Goal: Task Accomplishment & Management: Use online tool/utility

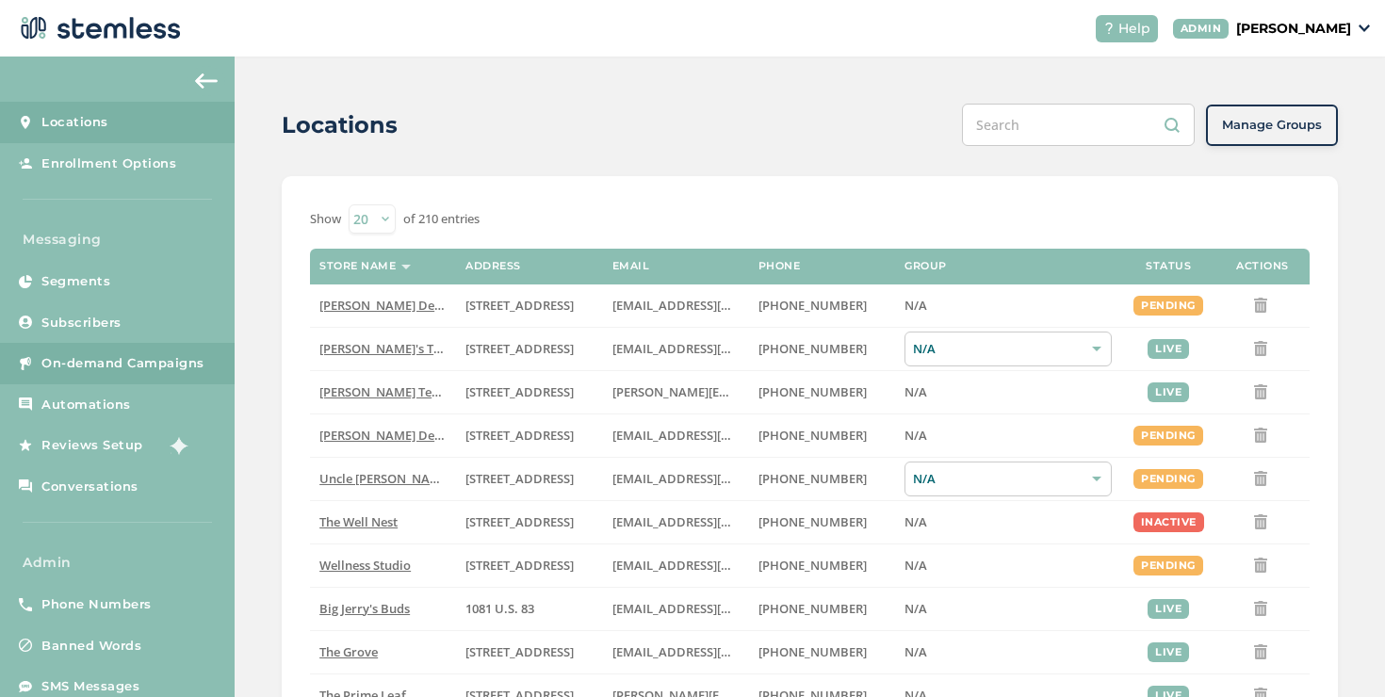
click at [173, 370] on span "On-demand Campaigns" at bounding box center [122, 363] width 163 height 19
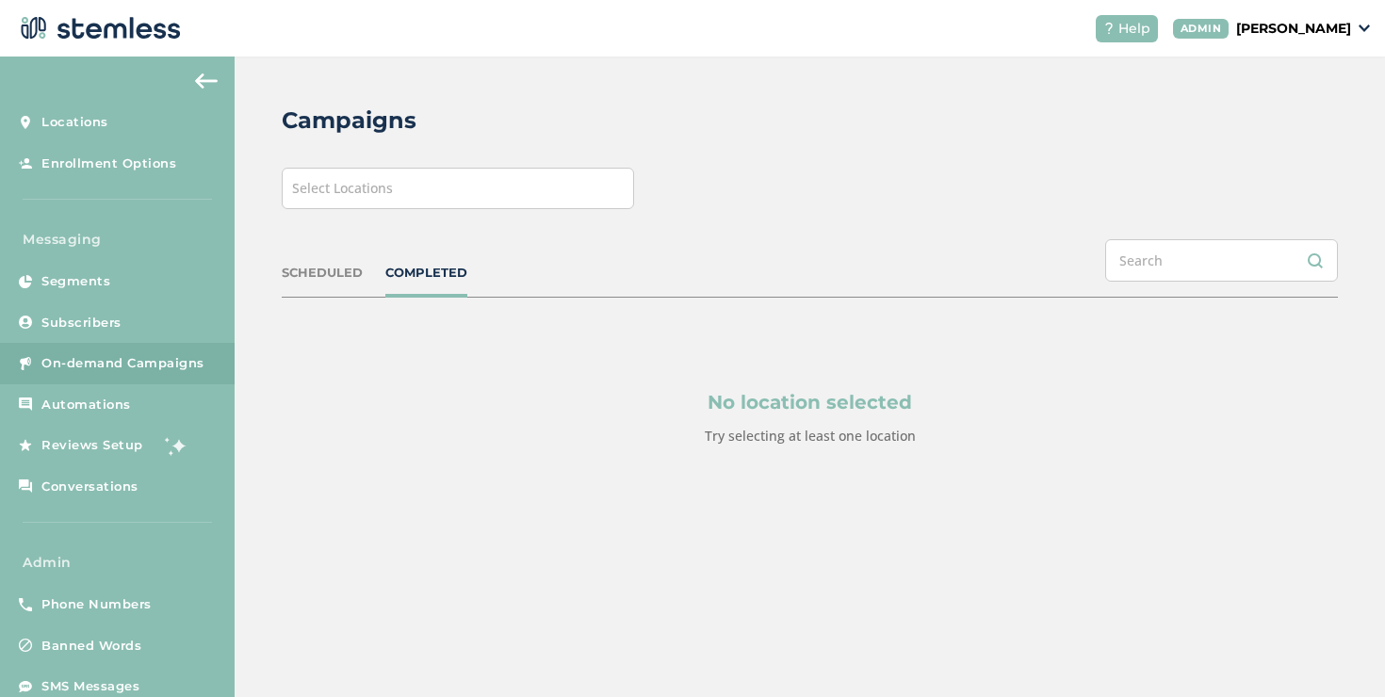
click at [359, 195] on span "Select Locations" at bounding box center [342, 188] width 101 height 18
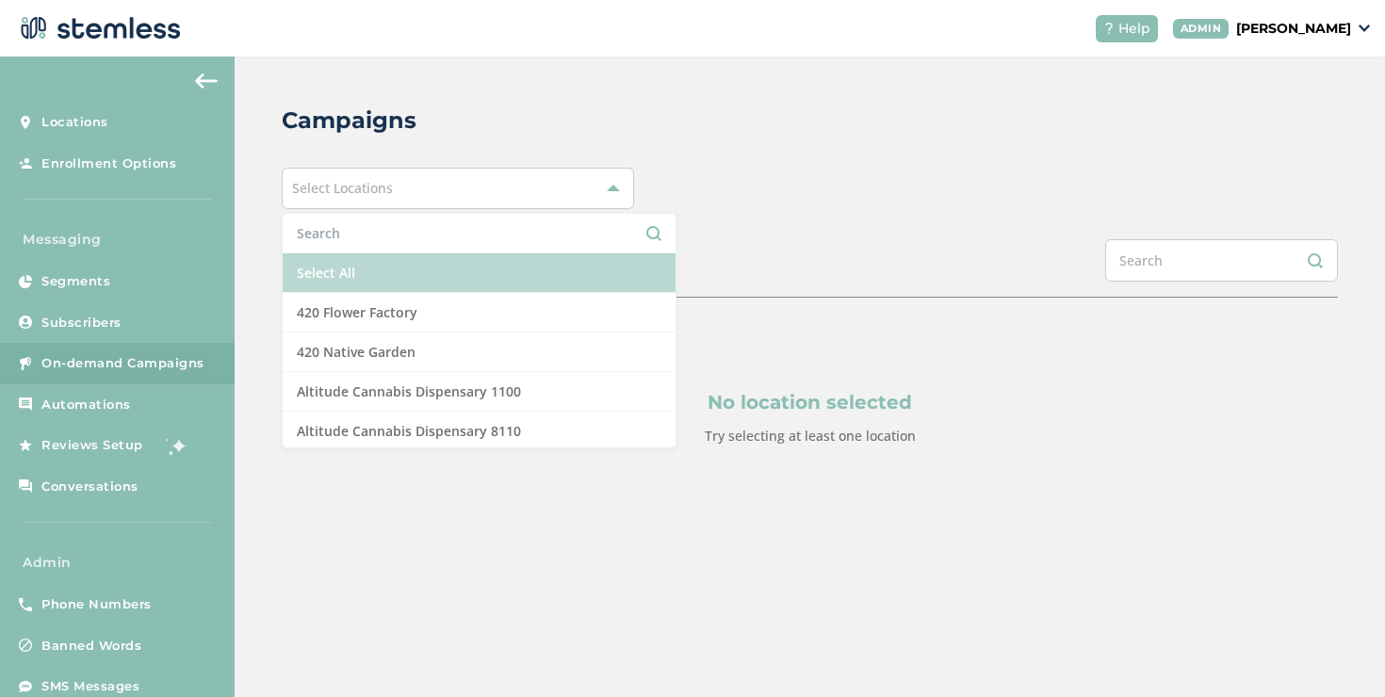
click at [333, 277] on li "Select All" at bounding box center [479, 273] width 393 height 40
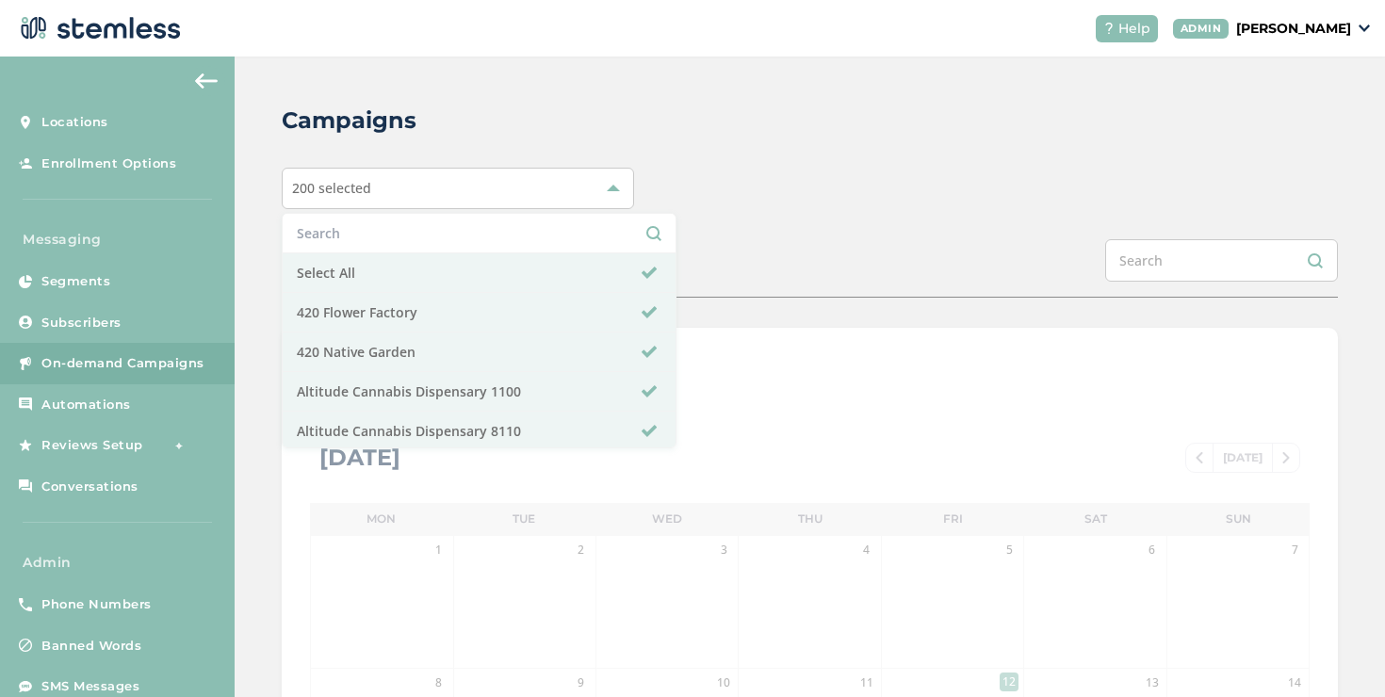
click at [689, 149] on div "Campaigns 200 selected Select All 420 Flower Factory 420 Native Garden Altitude…" at bounding box center [810, 666] width 1150 height 1219
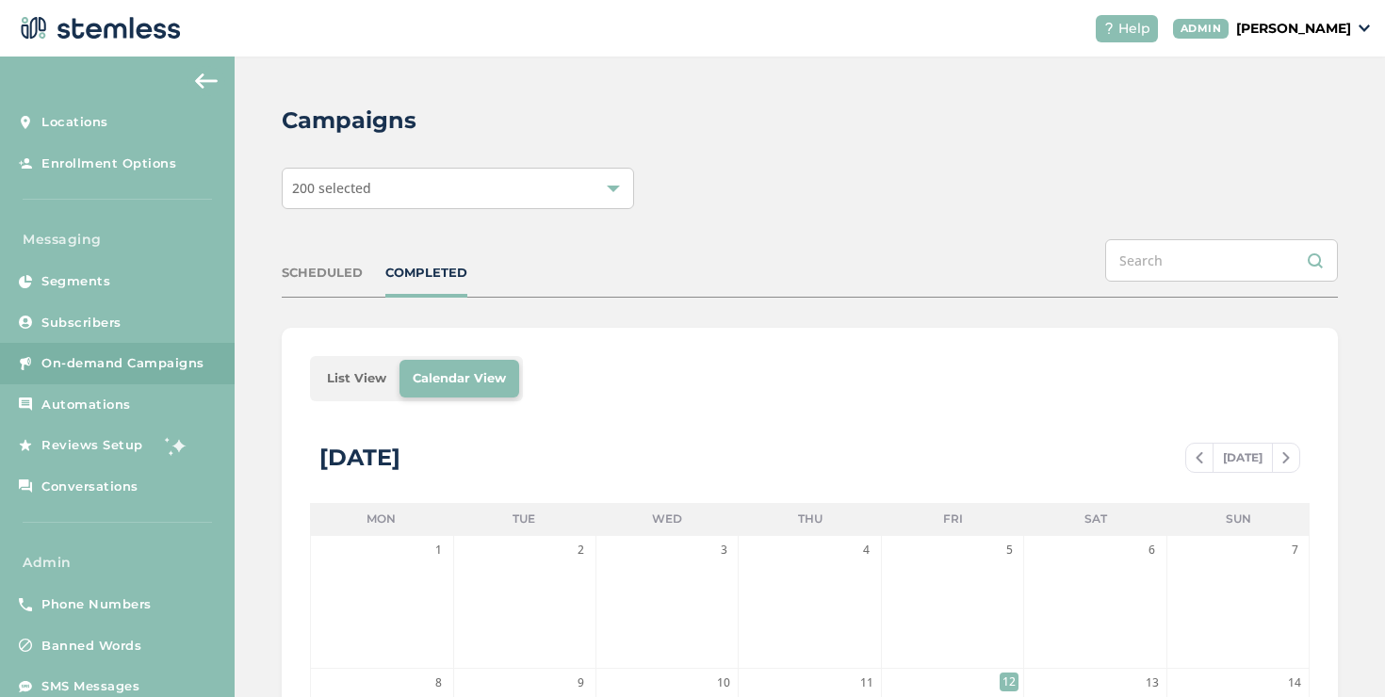
click at [334, 381] on li "List View" at bounding box center [357, 379] width 86 height 38
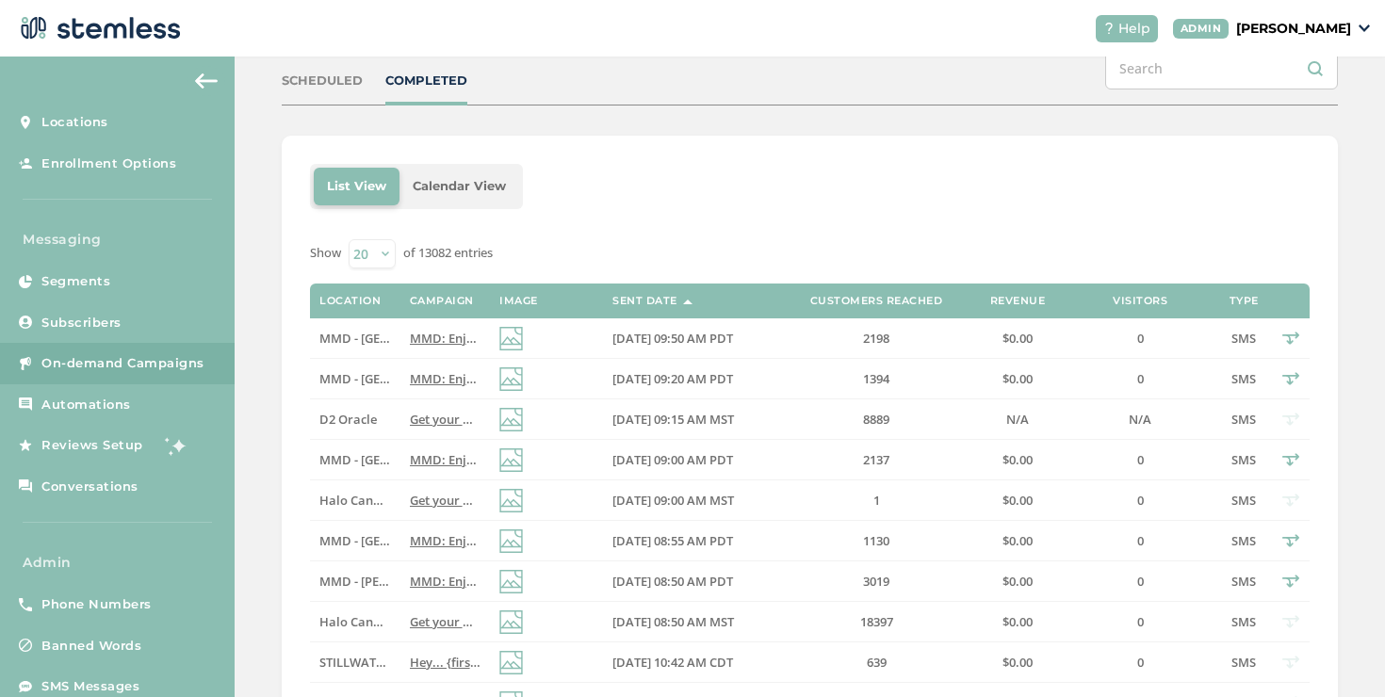
scroll to position [194, 0]
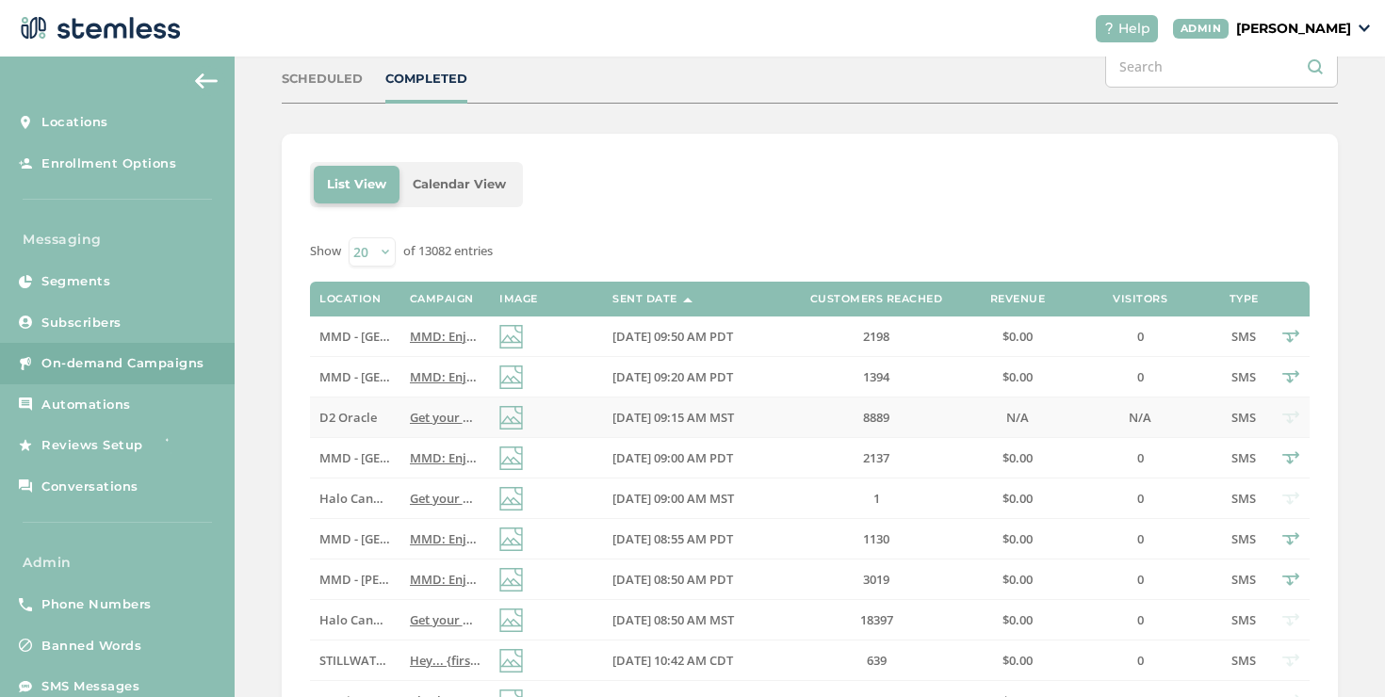
click at [430, 411] on span "Get your weekend started right with the Halo, deals across the store! Reply END…" at bounding box center [668, 417] width 517 height 17
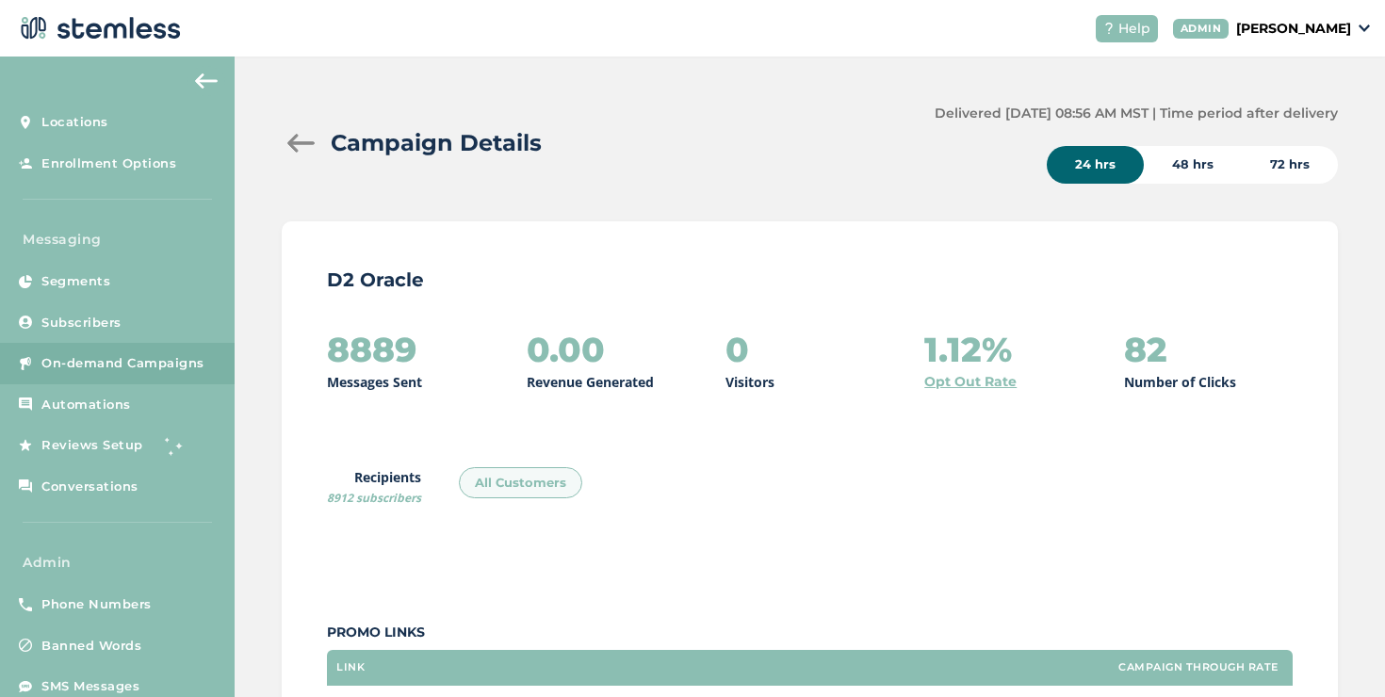
click at [299, 138] on div at bounding box center [301, 143] width 38 height 19
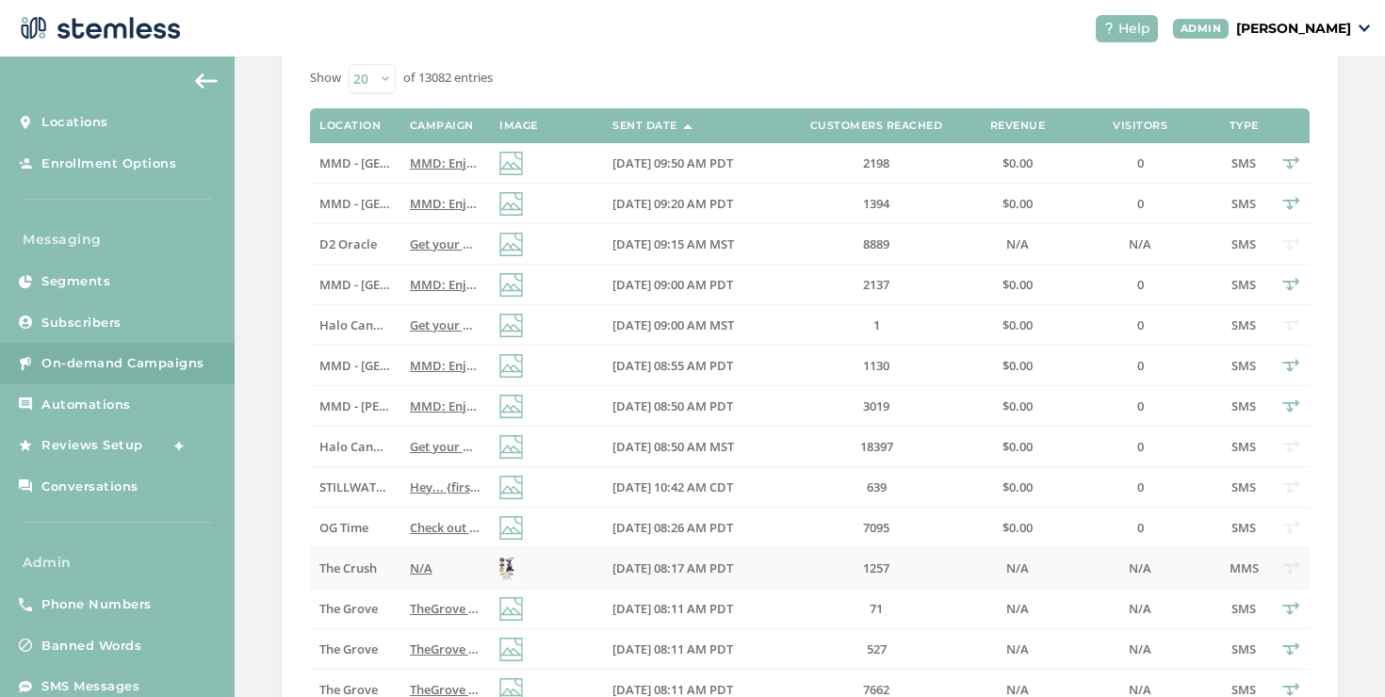
scroll to position [448, 0]
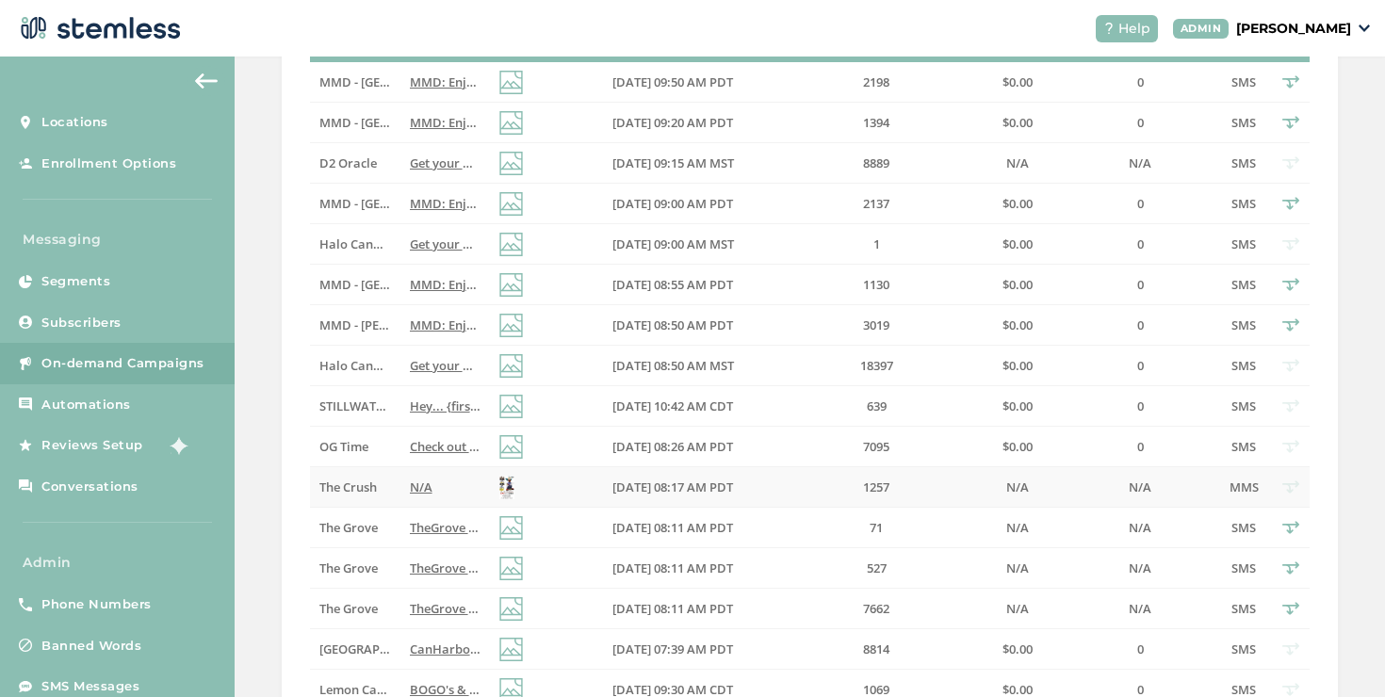
click at [442, 481] on label "N/A" at bounding box center [445, 487] width 71 height 16
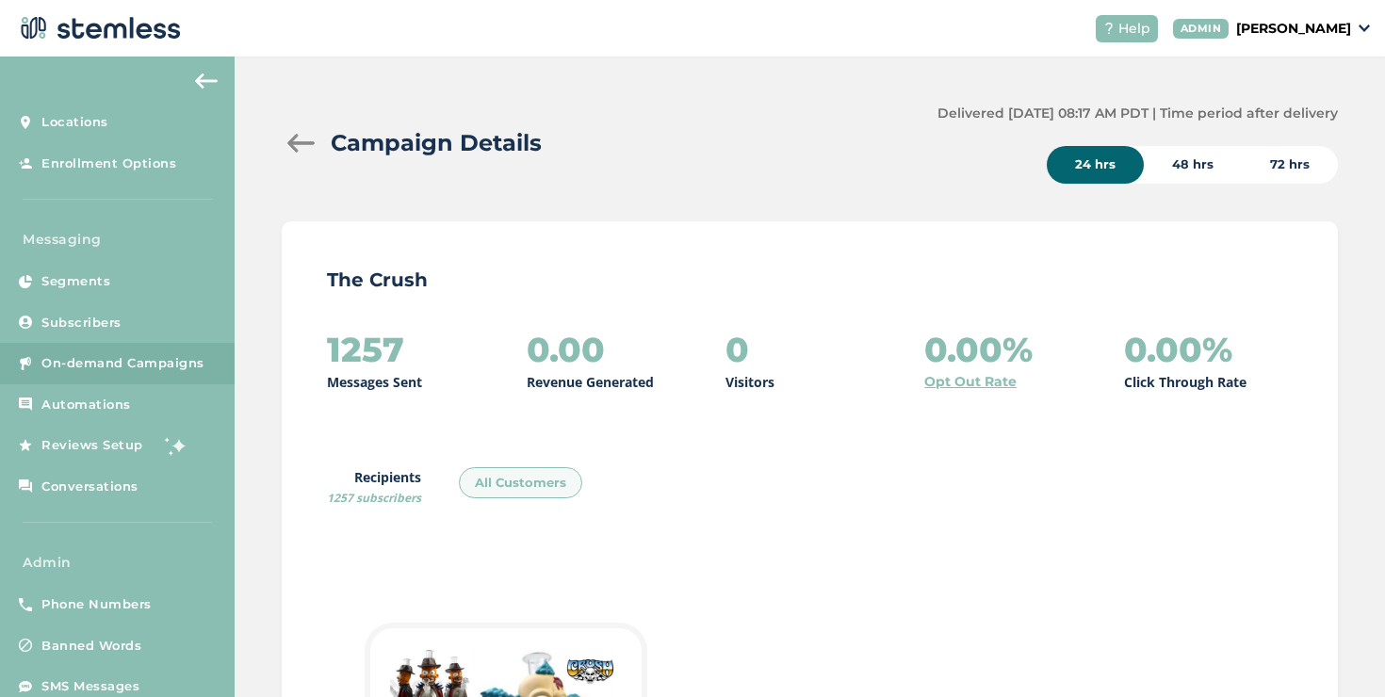
click at [302, 141] on div at bounding box center [301, 143] width 38 height 19
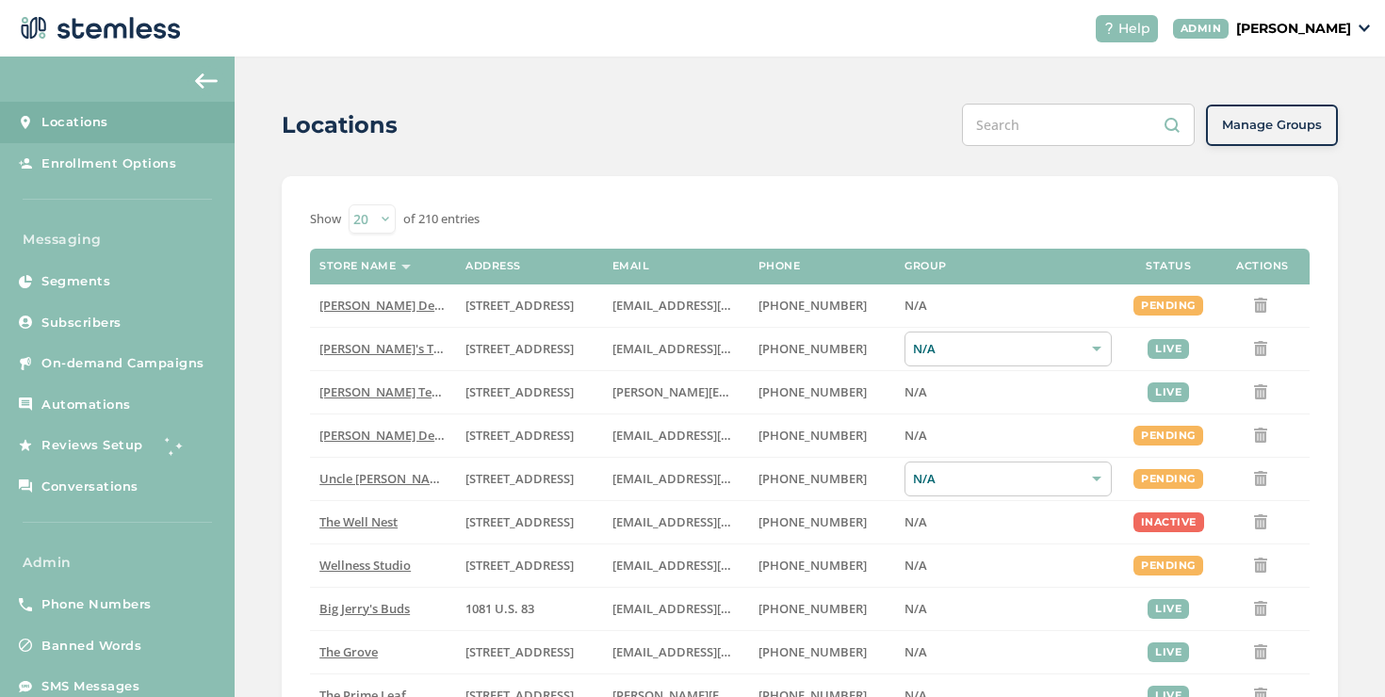
click at [1269, 40] on div "Help [PERSON_NAME]" at bounding box center [1225, 28] width 290 height 27
click at [1297, 25] on p "[PERSON_NAME]" at bounding box center [1293, 29] width 115 height 20
click at [1268, 136] on span "Impersonate" at bounding box center [1302, 135] width 92 height 19
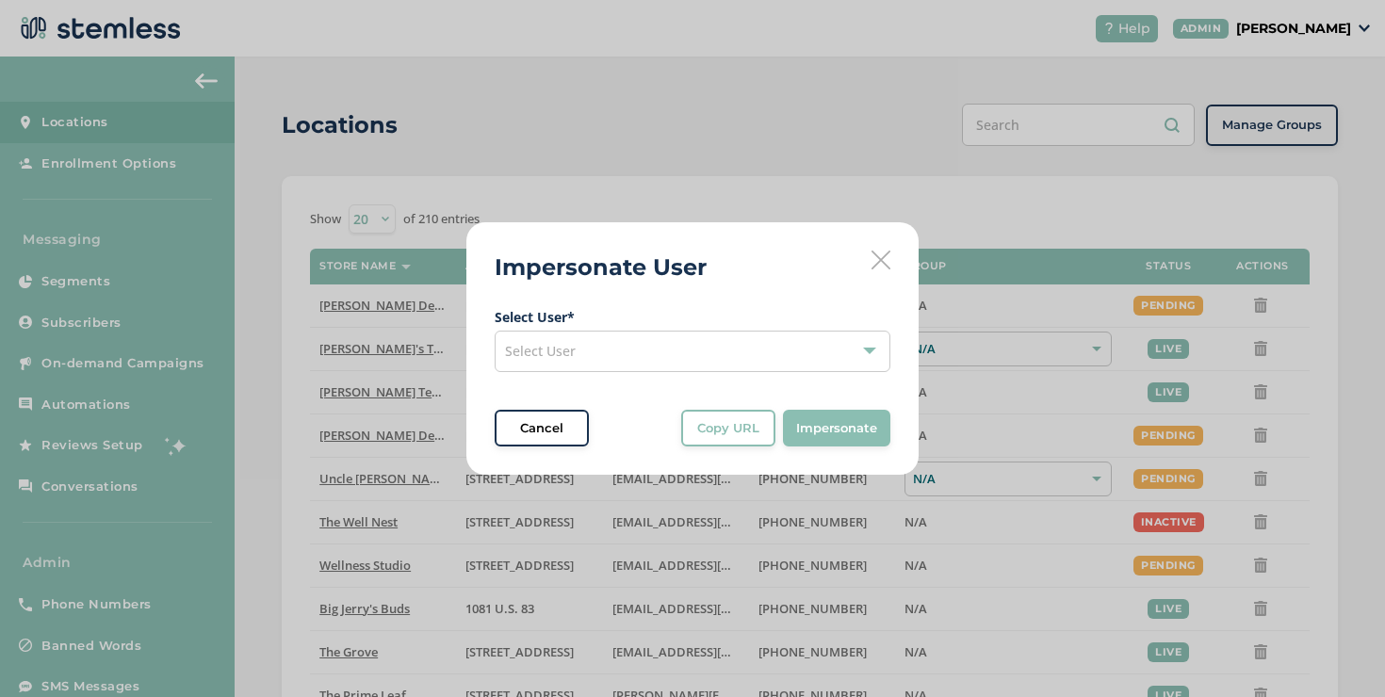
click at [839, 348] on div "Select User" at bounding box center [692, 351] width 396 height 41
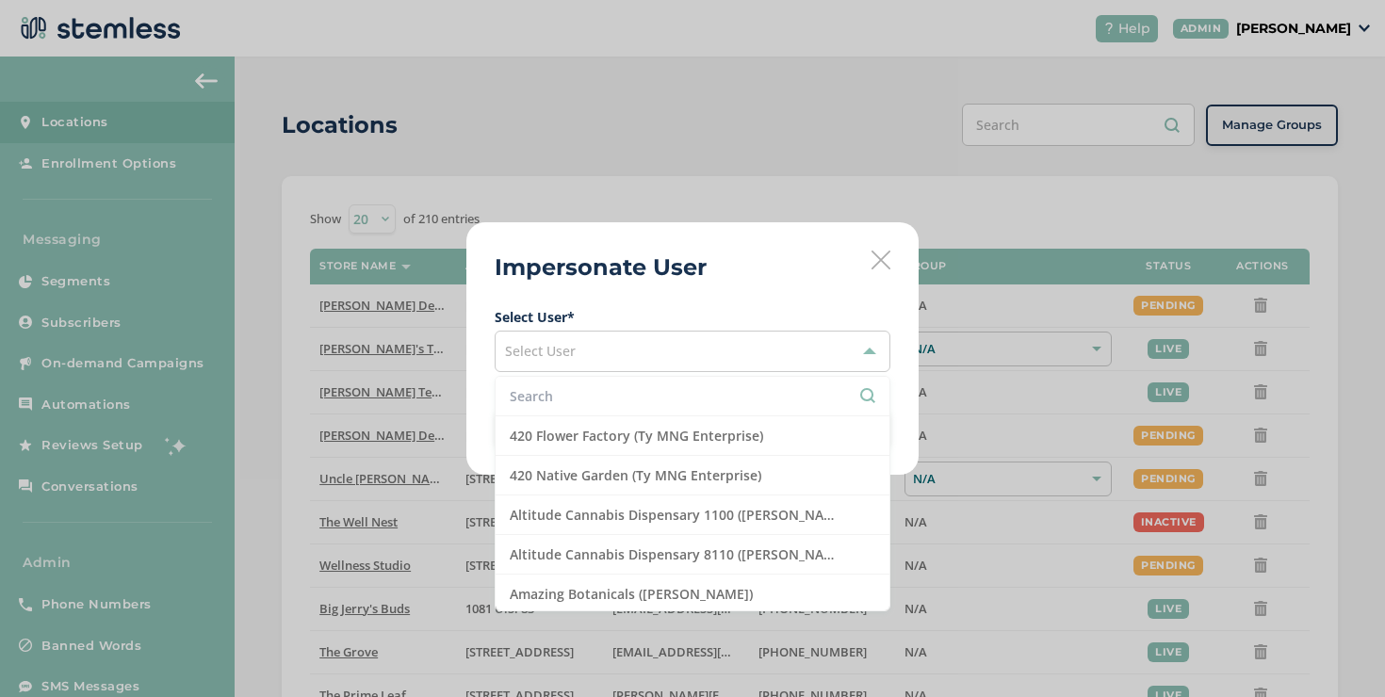
click at [786, 395] on input "text" at bounding box center [692, 396] width 365 height 20
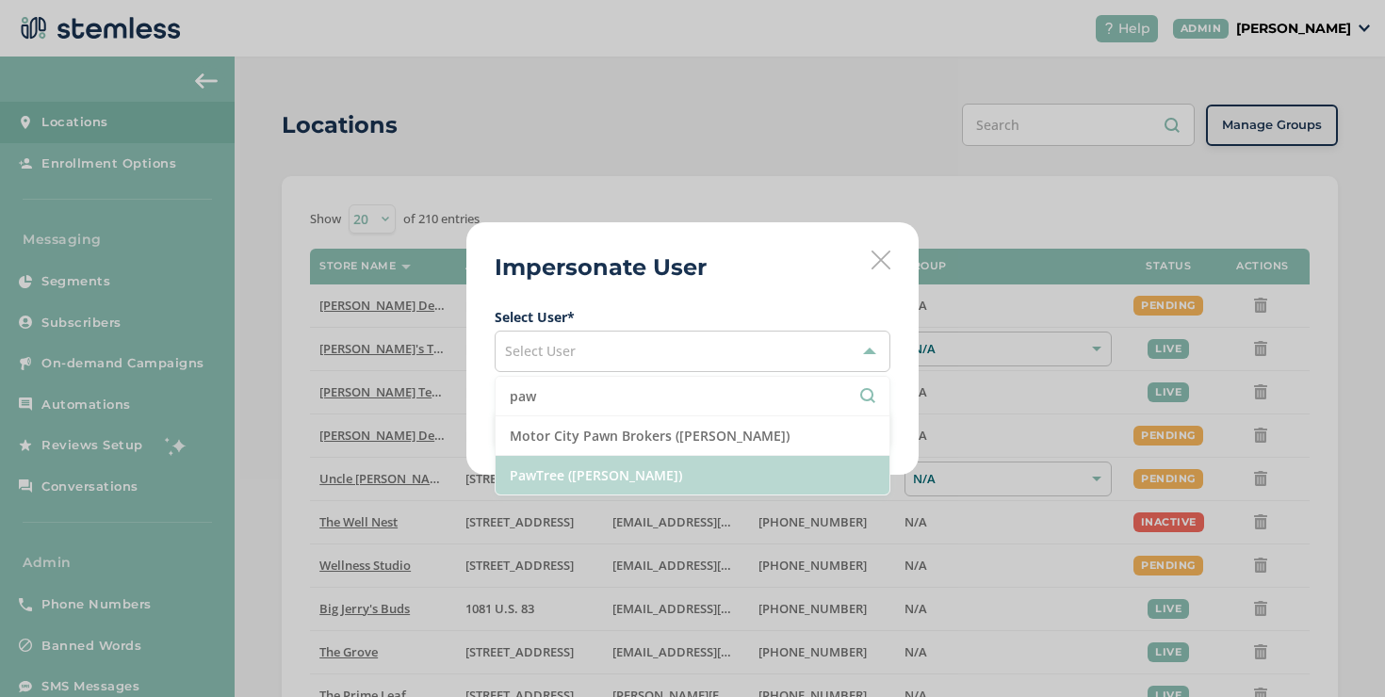
type input "paw"
click at [692, 463] on li "PawTree (Jana Gilmore)" at bounding box center [692, 475] width 394 height 39
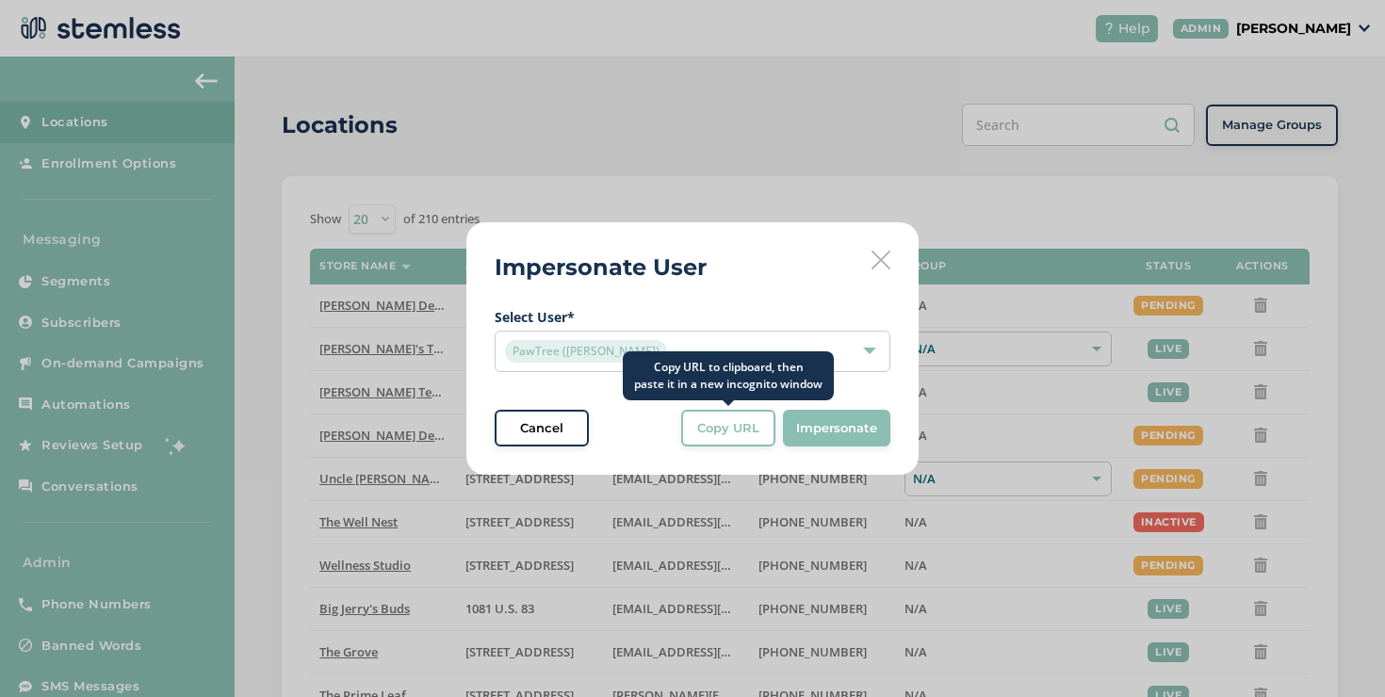
click at [770, 429] on button "Copy URL" at bounding box center [728, 429] width 94 height 38
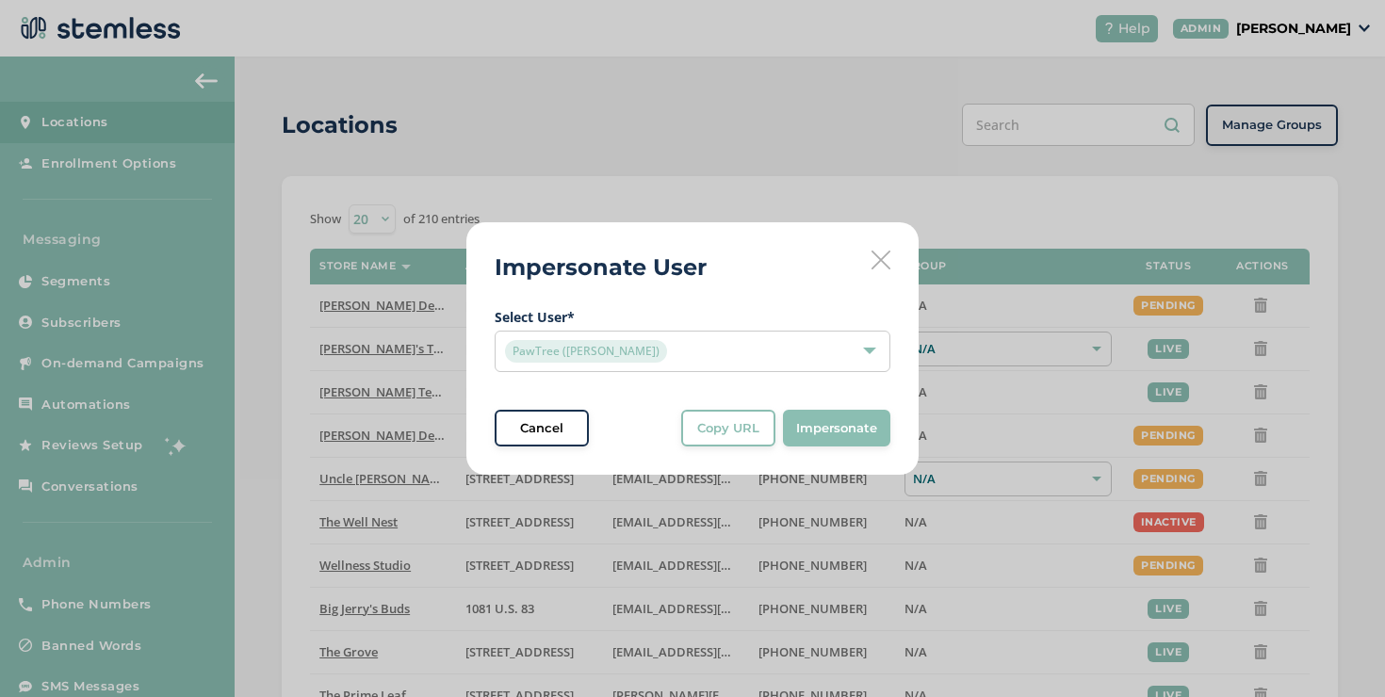
click at [615, 340] on span "PawTree (Jana Gilmore)" at bounding box center [586, 351] width 162 height 23
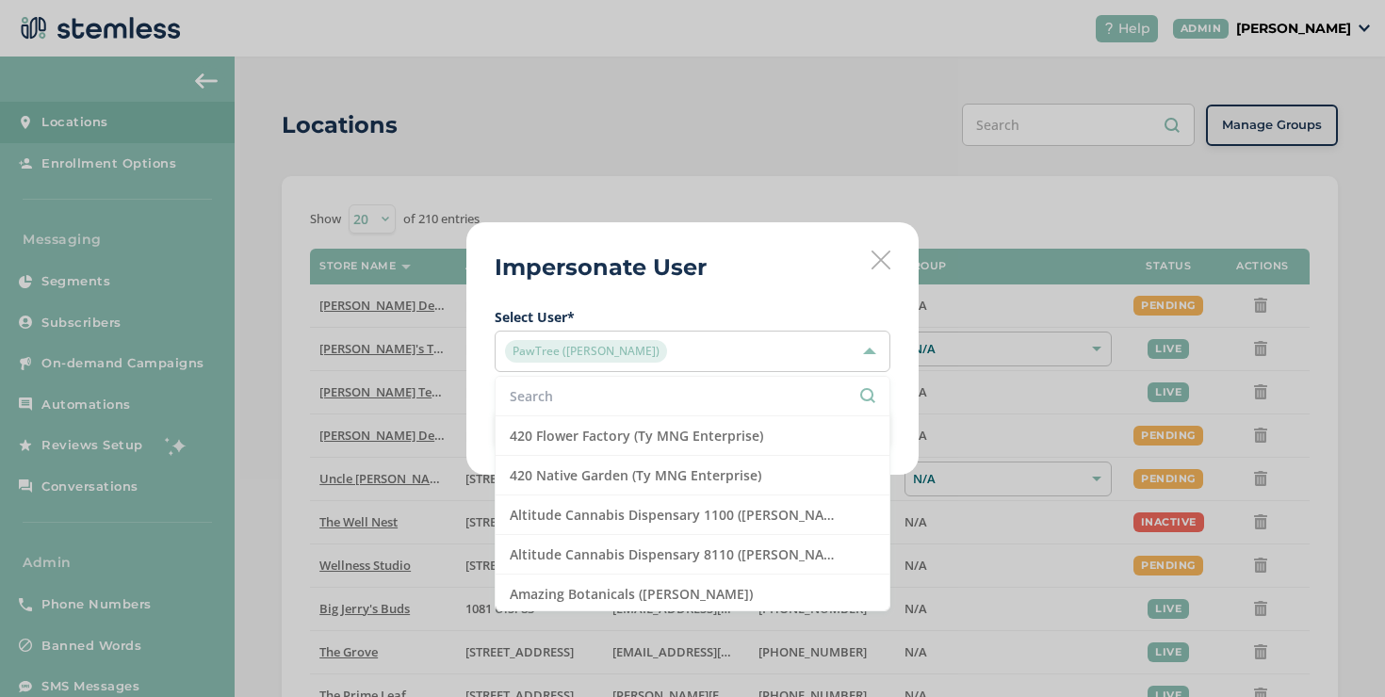
click at [591, 393] on input "text" at bounding box center [692, 396] width 365 height 20
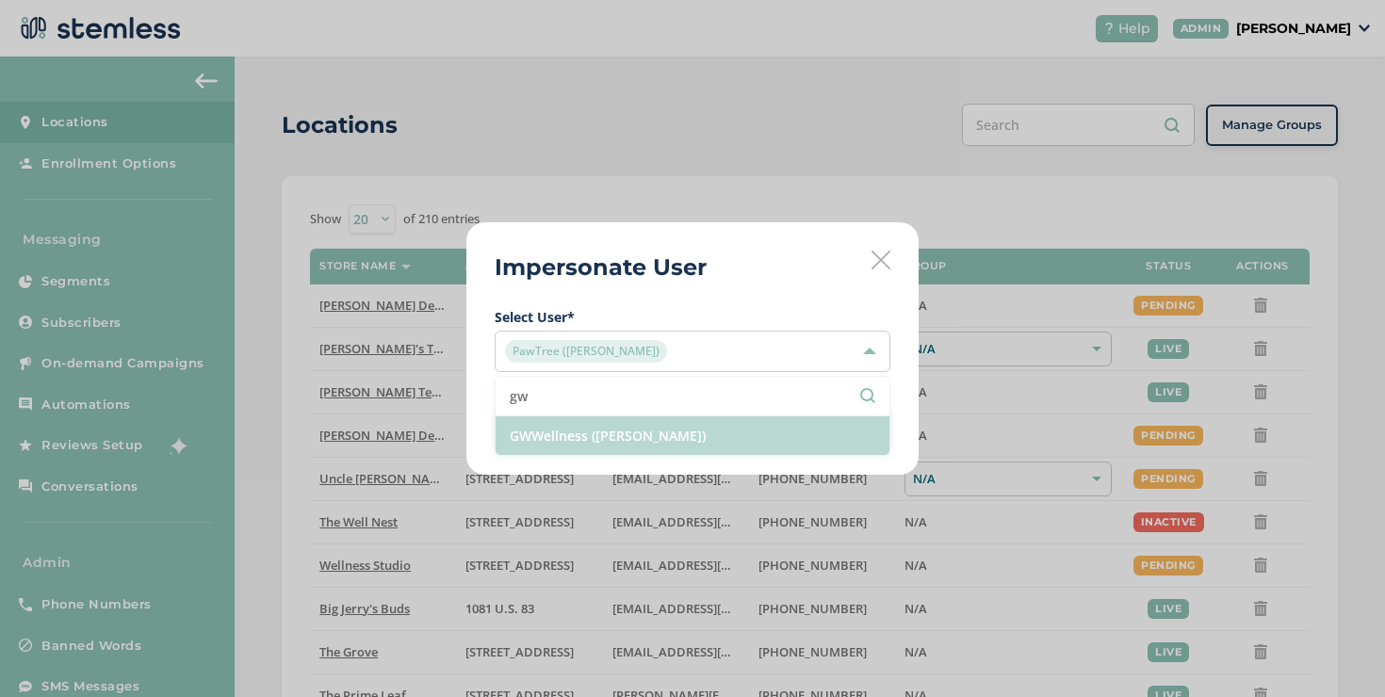
type input "gw"
click at [562, 449] on li "GWWellness (Stefan Novak)" at bounding box center [692, 435] width 394 height 39
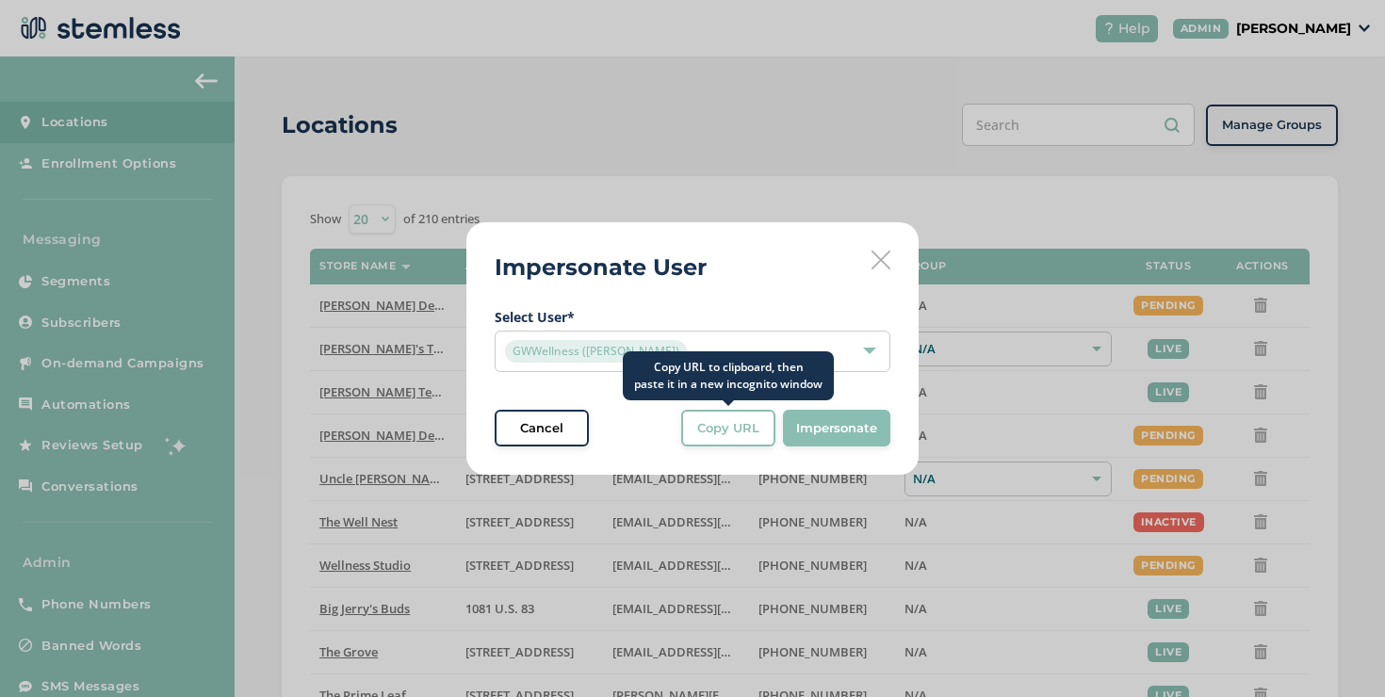
click at [690, 430] on button "Copy URL" at bounding box center [728, 429] width 94 height 38
